Goal: Contribute content: Contribute content

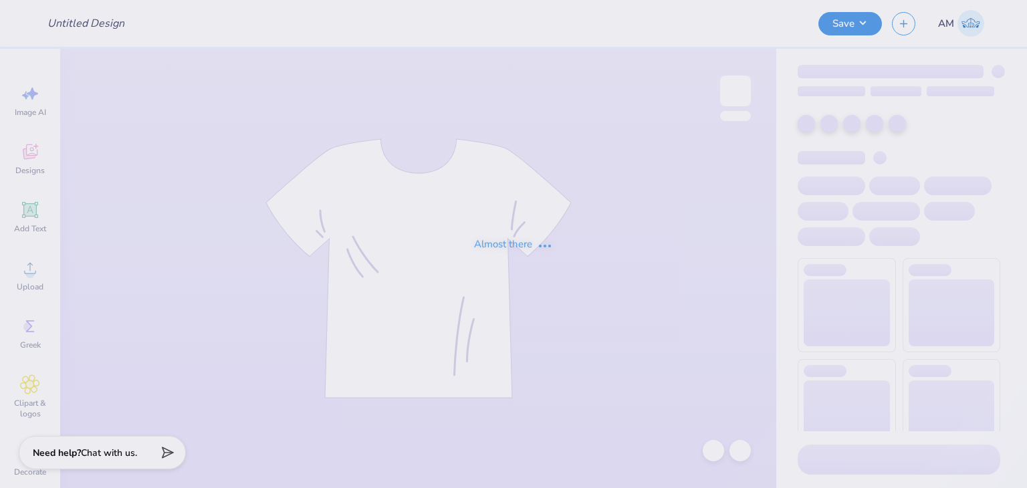
type input "DZ Philo tee"
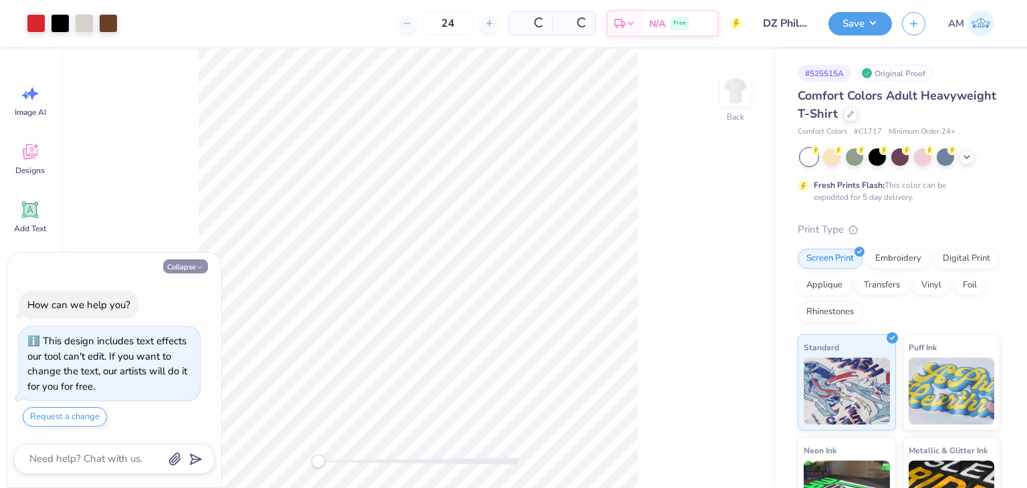
click at [201, 264] on icon "button" at bounding box center [200, 268] width 8 height 8
type textarea "x"
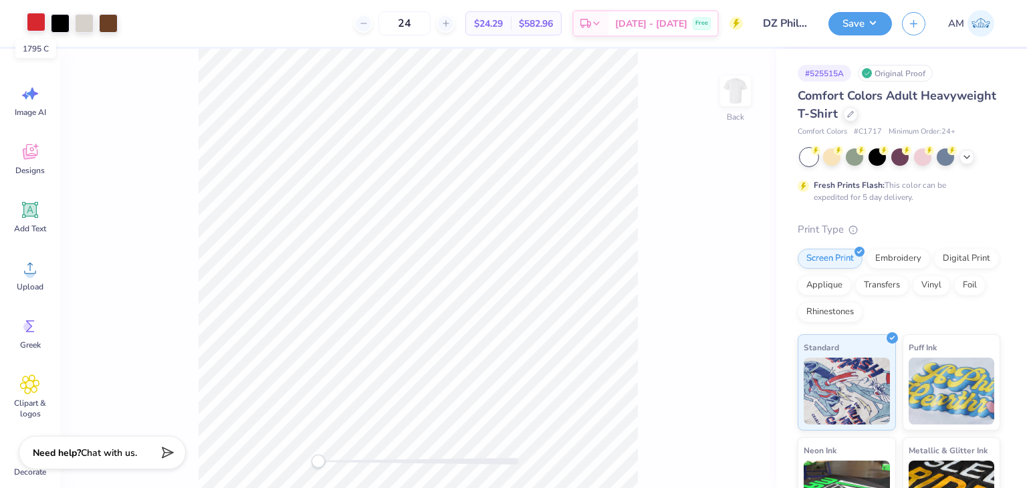
click at [33, 27] on div at bounding box center [36, 22] width 19 height 19
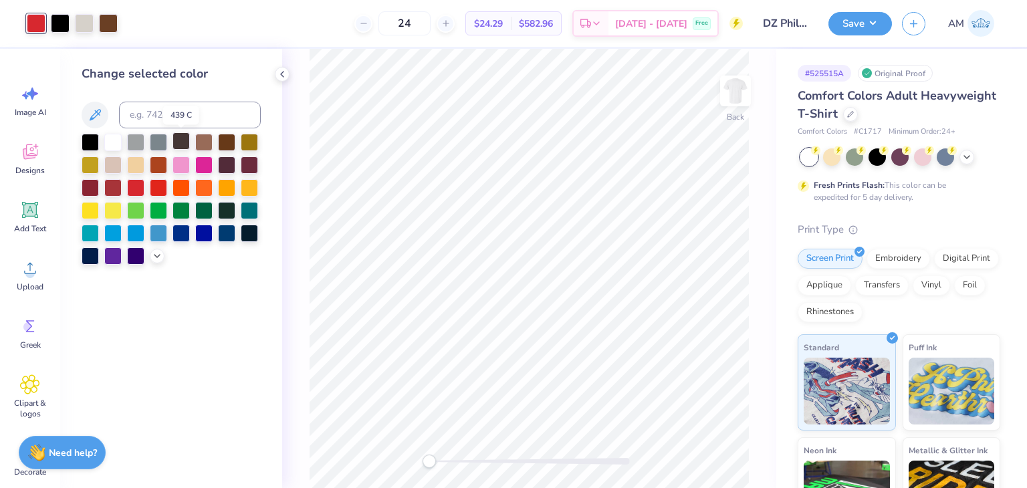
click at [187, 142] on div at bounding box center [181, 140] width 17 height 17
click at [718, 447] on icon at bounding box center [713, 450] width 13 height 13
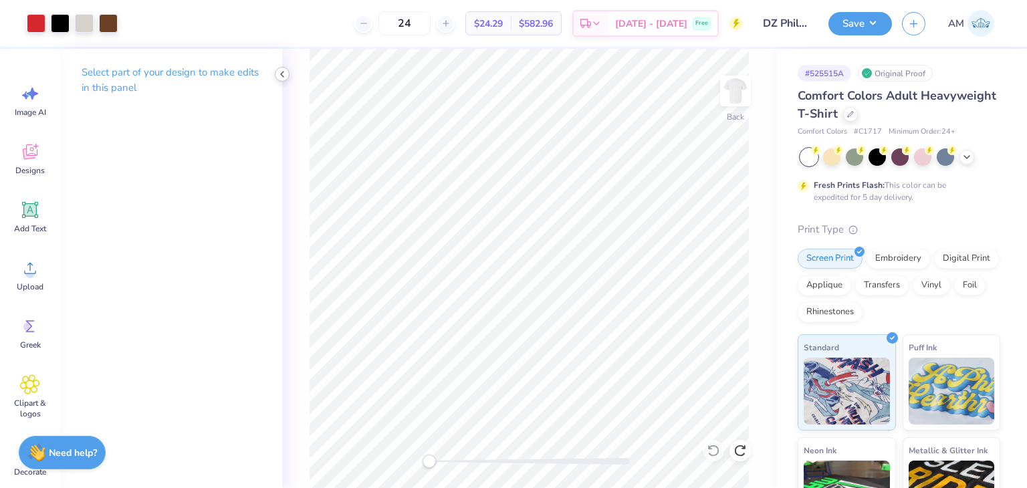
click at [282, 73] on polyline at bounding box center [282, 74] width 3 height 5
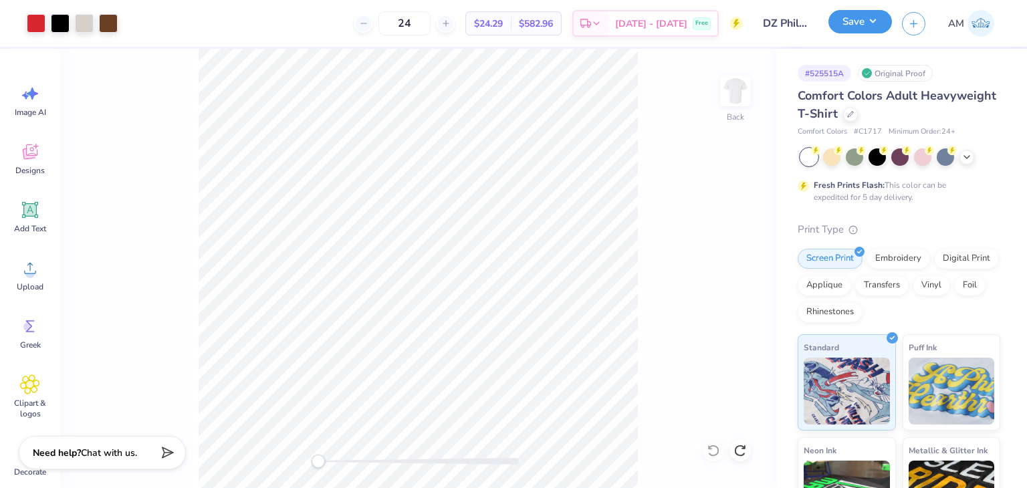
click at [873, 33] on button "Save" at bounding box center [861, 21] width 64 height 23
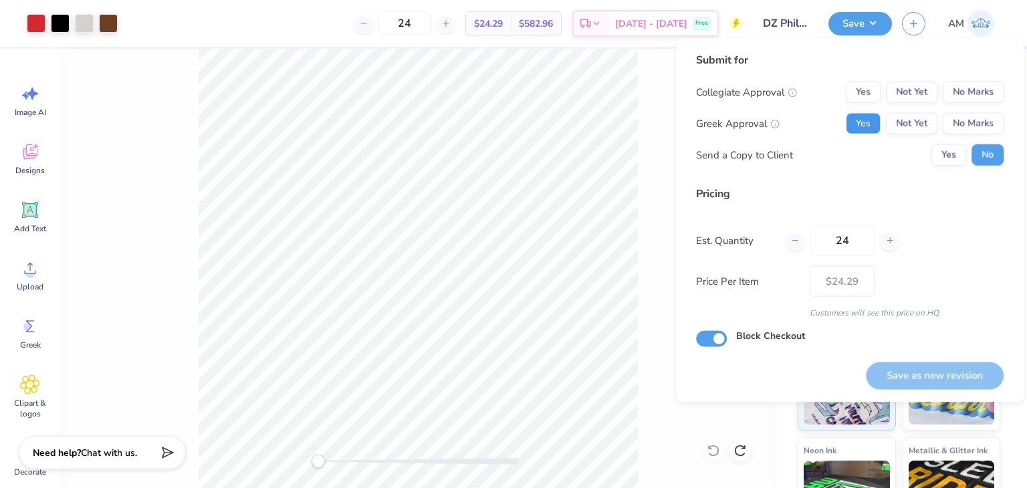
click at [878, 119] on button "Yes" at bounding box center [863, 123] width 35 height 21
click at [973, 100] on button "No Marks" at bounding box center [973, 92] width 61 height 21
drag, startPoint x: 861, startPoint y: 241, endPoint x: 843, endPoint y: 237, distance: 18.7
click at [843, 237] on input "24" at bounding box center [842, 240] width 65 height 31
type input "25"
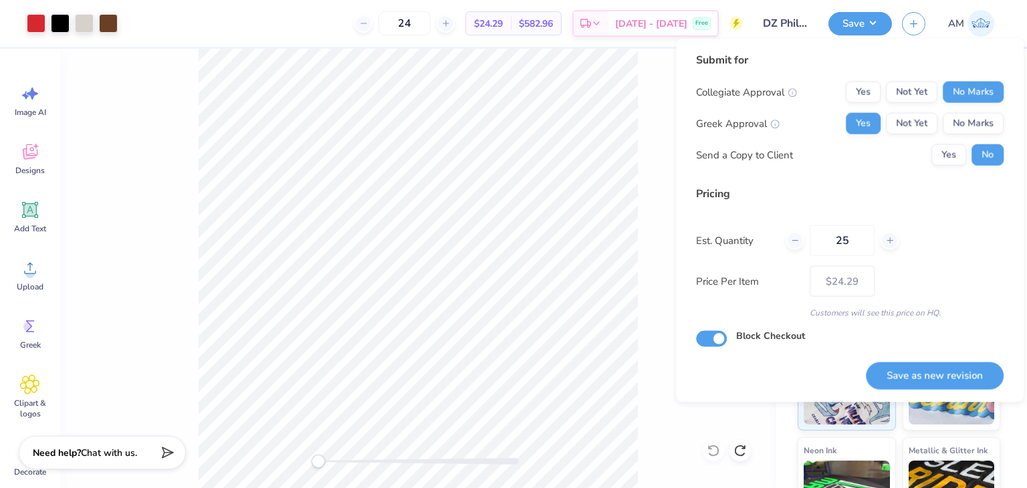
type input "25"
type input "– –"
type input "25"
click at [931, 219] on div "Pricing Est. Quantity 25 Price Per Item – – Customers will see this price on HQ." at bounding box center [850, 252] width 308 height 133
click at [946, 366] on button "Save as new revision" at bounding box center [935, 375] width 138 height 27
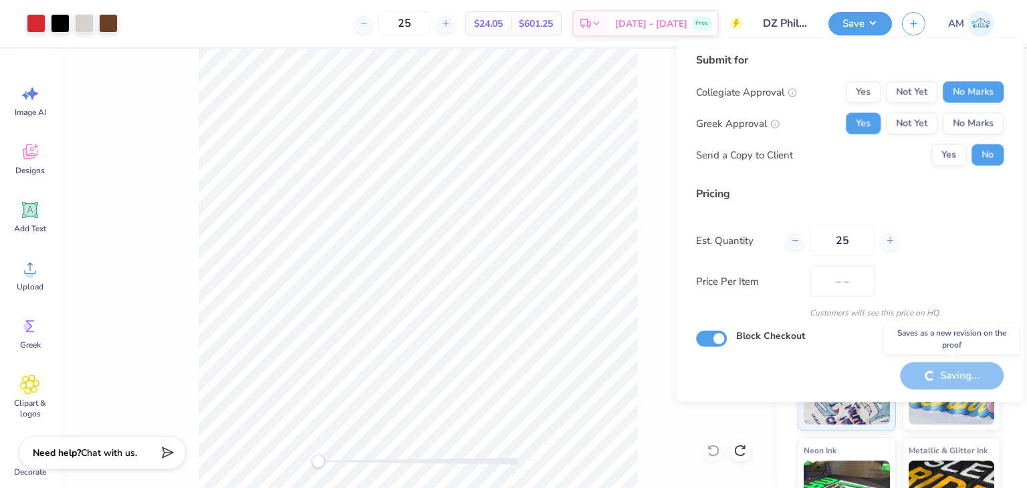
type input "$24.05"
